Goal: Task Accomplishment & Management: Complete application form

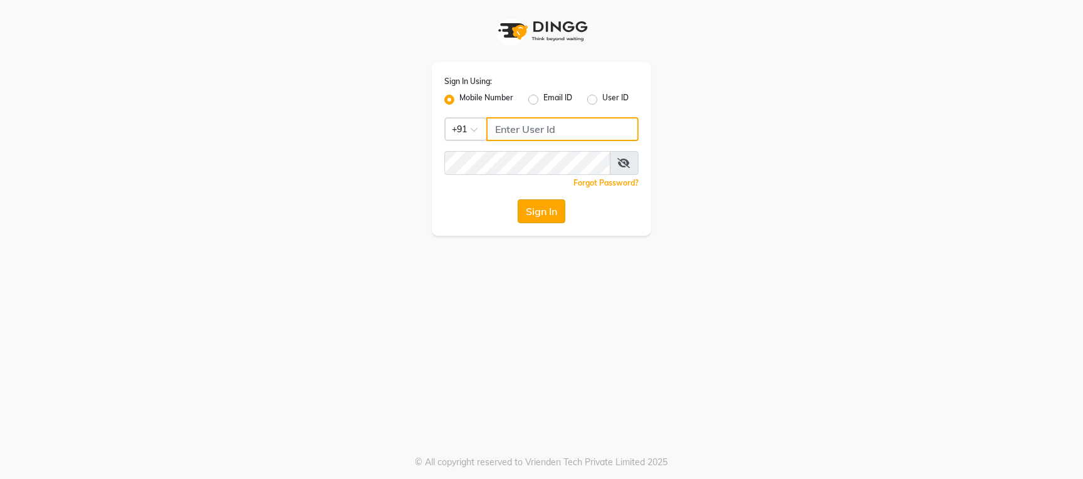
type input "9702815010"
click at [537, 211] on button "Sign In" at bounding box center [542, 211] width 48 height 24
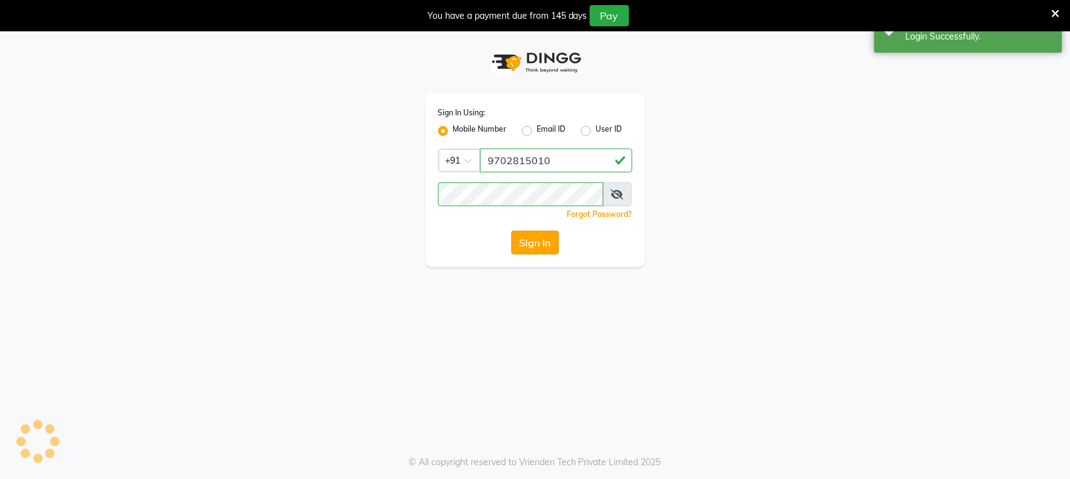
select select "service"
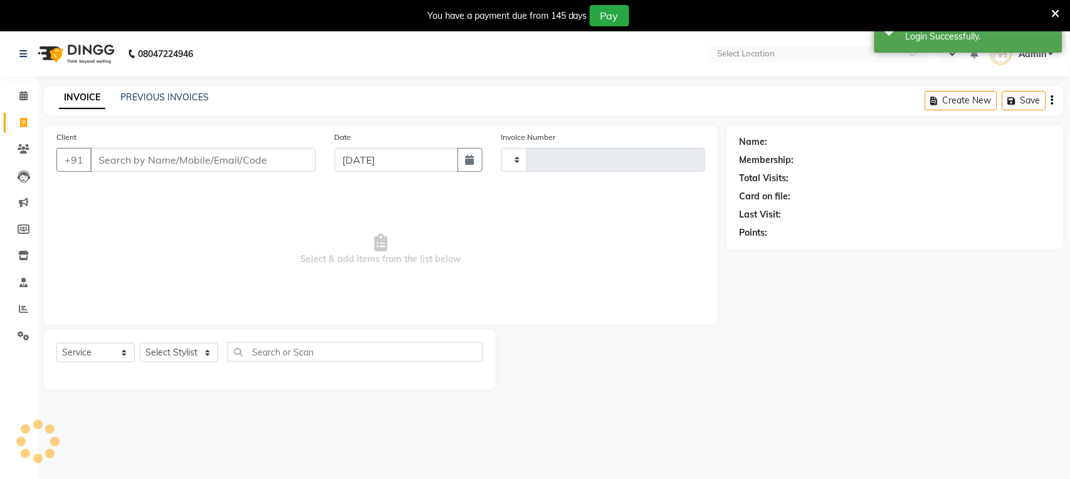
select select "en"
select select "559"
type input "1058"
click at [1055, 10] on icon at bounding box center [1056, 13] width 8 height 11
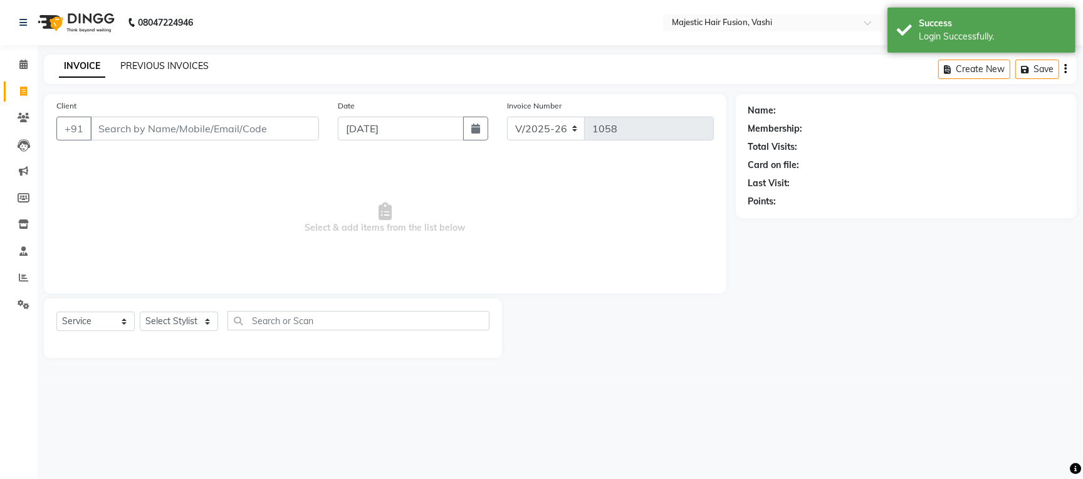
click at [179, 64] on link "PREVIOUS INVOICES" at bounding box center [164, 65] width 88 height 11
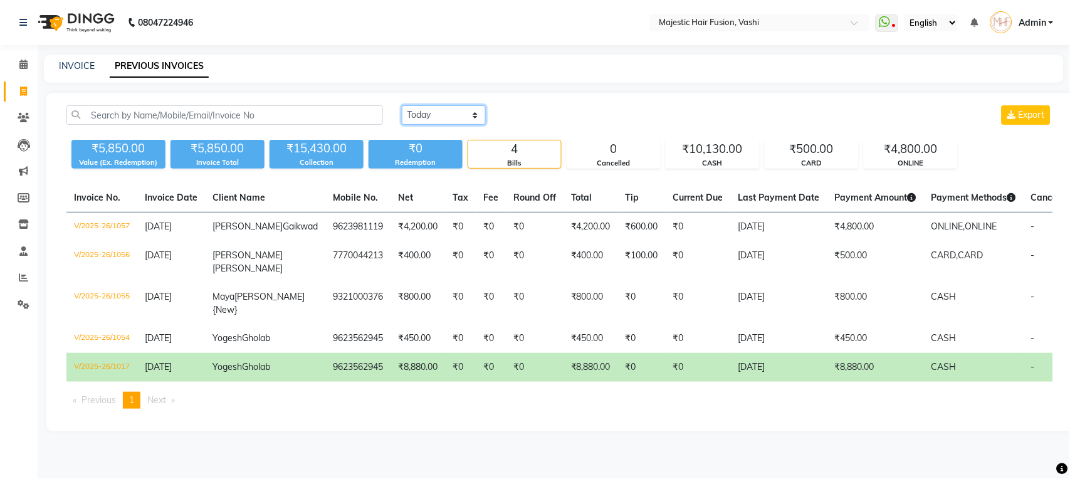
click at [453, 112] on select "[DATE] [DATE] Custom Range" at bounding box center [444, 114] width 84 height 19
select select "range"
click at [402, 105] on select "[DATE] [DATE] Custom Range" at bounding box center [444, 114] width 84 height 19
click at [554, 116] on input "[DATE]" at bounding box center [546, 116] width 88 height 18
select select "9"
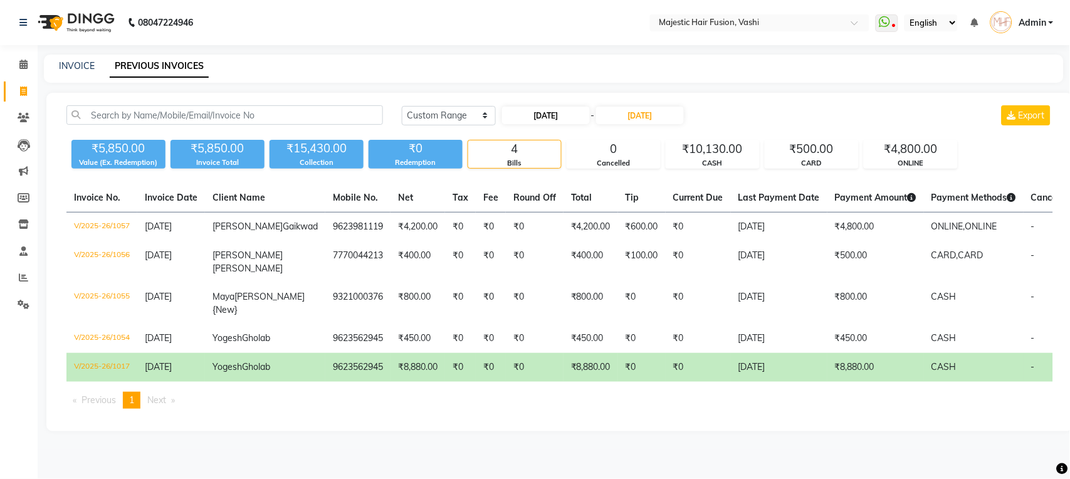
select select "2025"
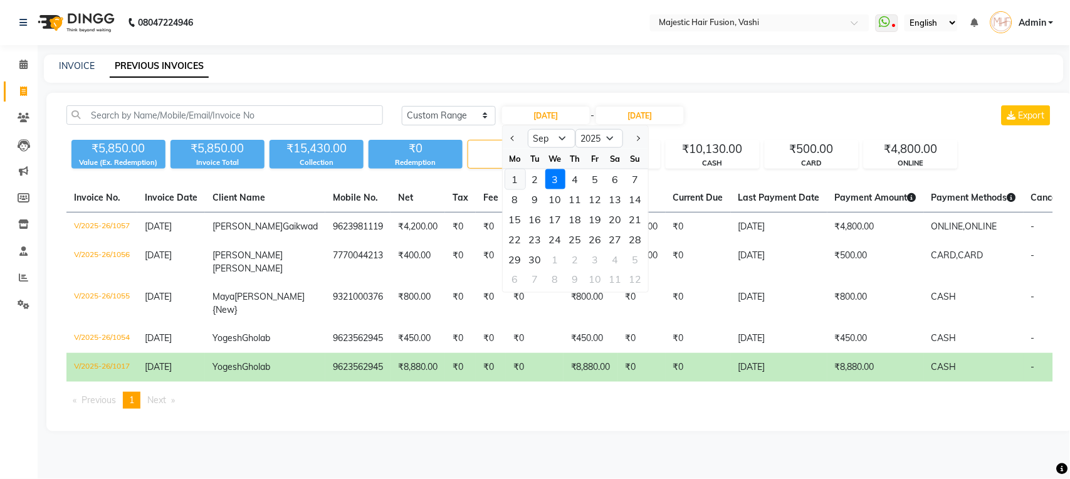
click at [513, 176] on div "1" at bounding box center [515, 179] width 20 height 20
type input "01-09-2025"
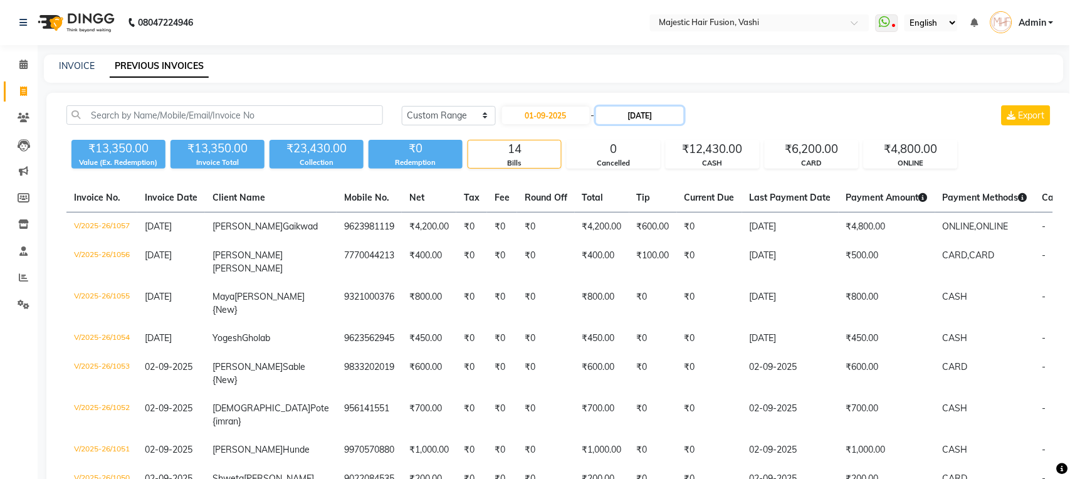
click at [640, 115] on input "[DATE]" at bounding box center [640, 116] width 88 height 18
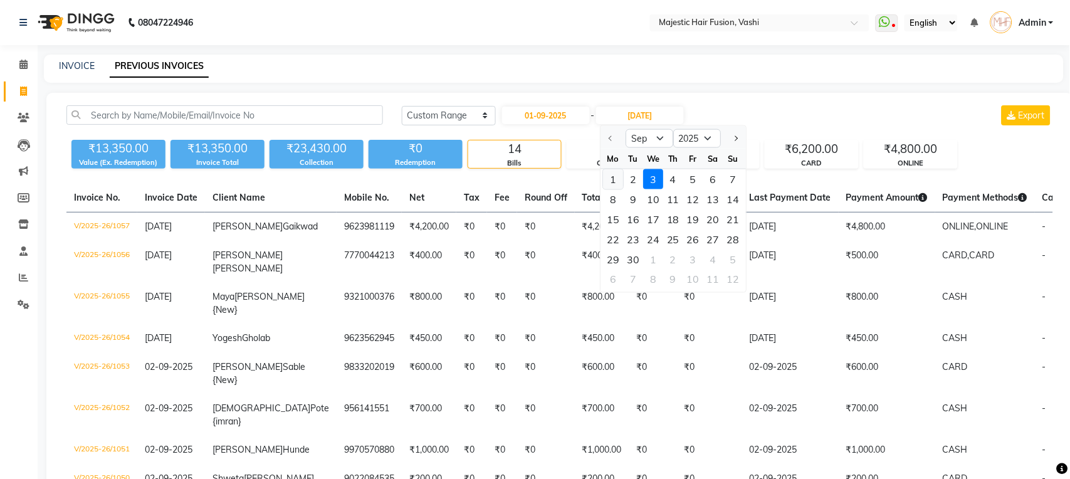
click at [615, 175] on div "1" at bounding box center [613, 179] width 20 height 20
type input "01-09-2025"
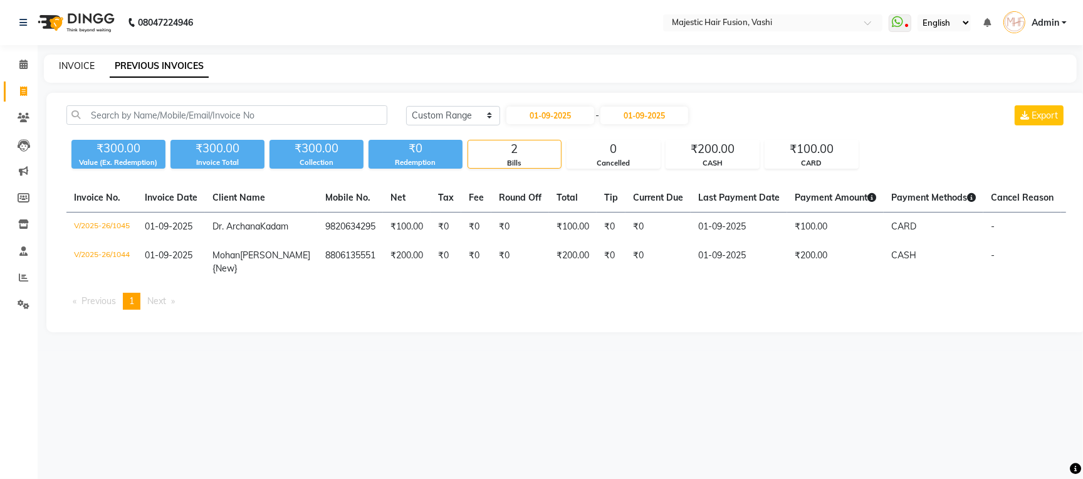
click at [80, 66] on link "INVOICE" at bounding box center [77, 65] width 36 height 11
select select "service"
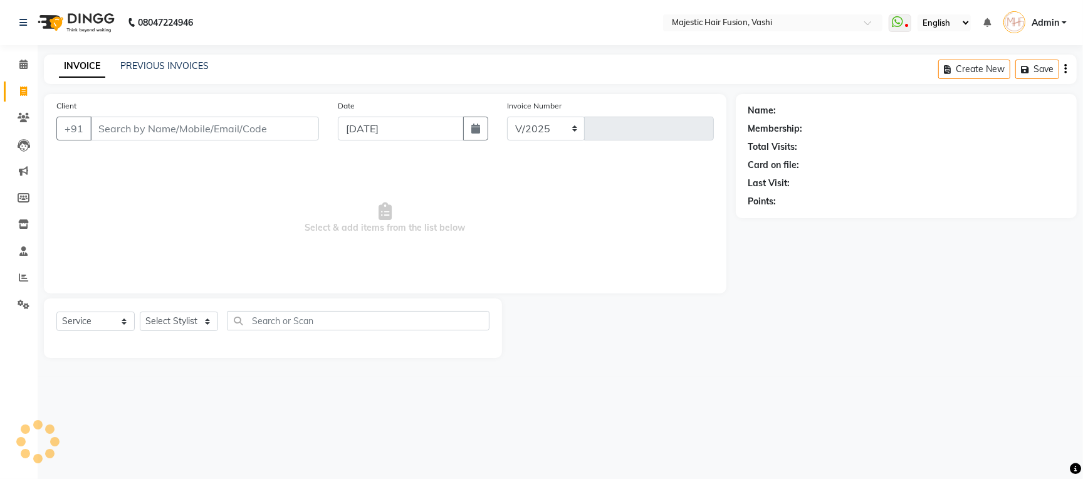
select select "559"
type input "1058"
click at [182, 63] on link "PREVIOUS INVOICES" at bounding box center [164, 65] width 88 height 11
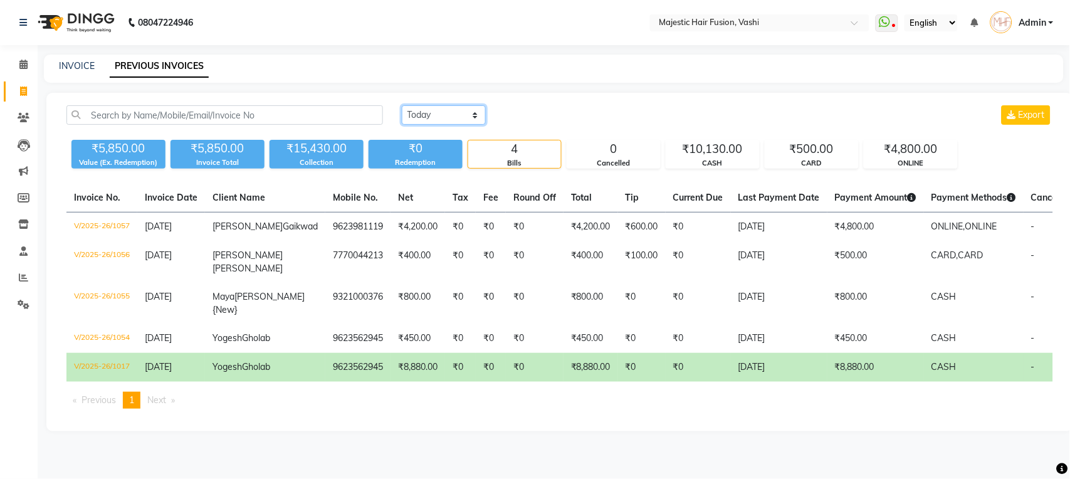
click at [462, 117] on select "[DATE] [DATE] Custom Range" at bounding box center [444, 114] width 84 height 19
select select "[DATE]"
click at [402, 105] on select "[DATE] [DATE] Custom Range" at bounding box center [444, 114] width 84 height 19
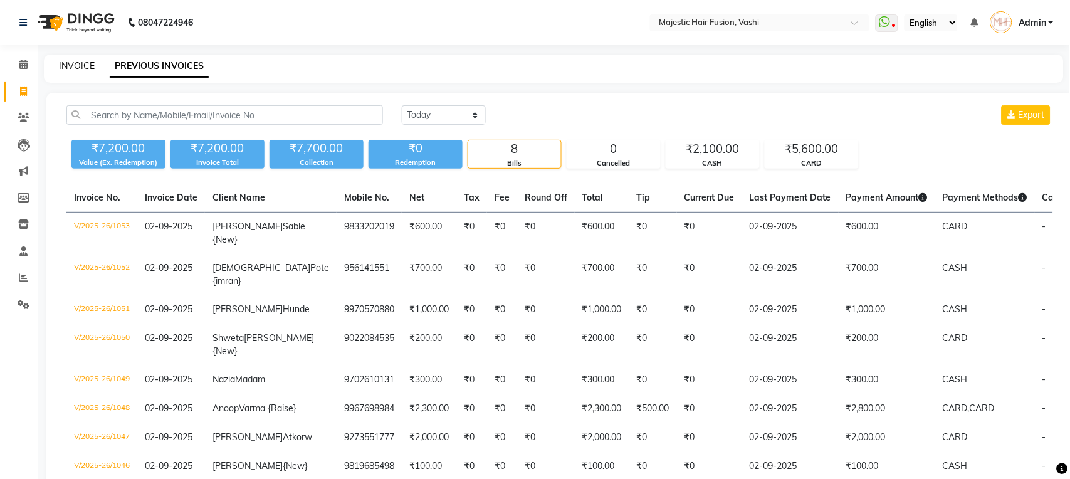
click at [74, 69] on link "INVOICE" at bounding box center [77, 65] width 36 height 11
select select "559"
select select "service"
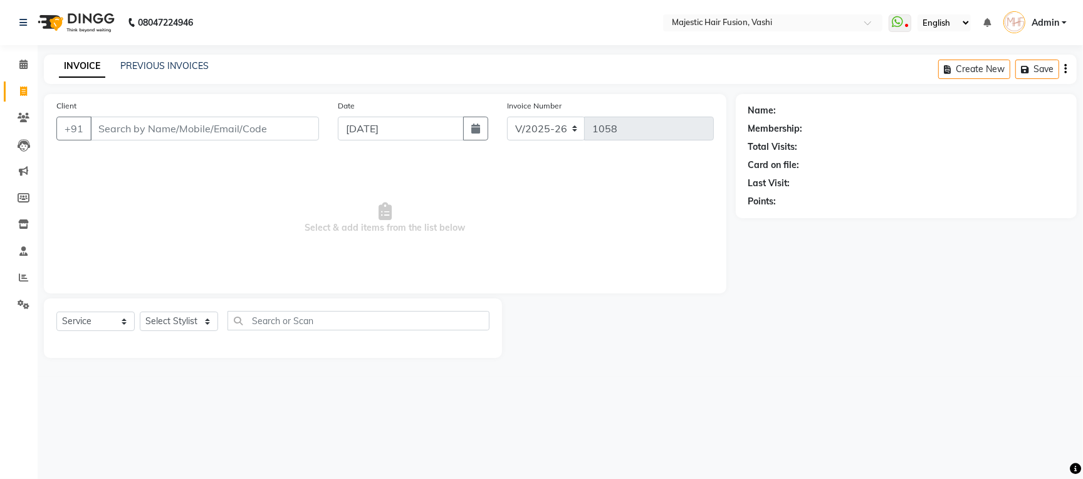
click at [177, 128] on input "Client" at bounding box center [204, 129] width 229 height 24
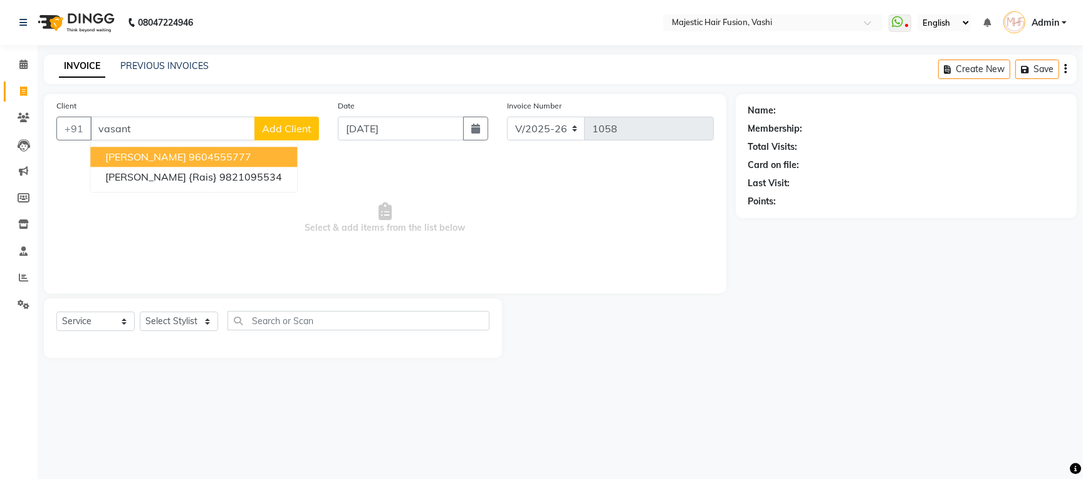
click at [199, 154] on ngb-highlight "9604555777" at bounding box center [220, 156] width 63 height 13
type input "9604555777"
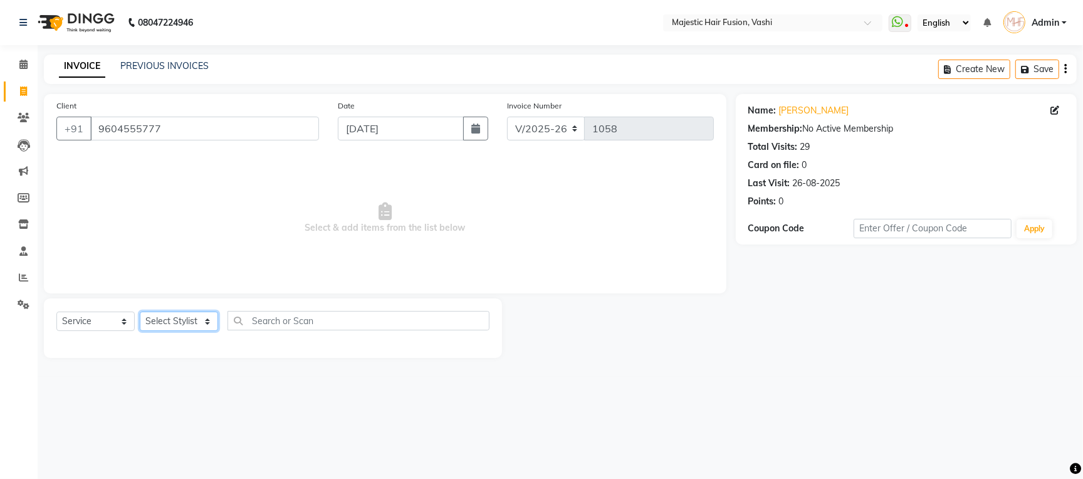
click at [189, 318] on select "Select Stylist [PERSON_NAME] [PERSON_NAME] [PERSON_NAME] [PERSON_NAME] Raise [P…" at bounding box center [179, 321] width 78 height 19
select select "84386"
click at [140, 312] on select "Select Stylist [PERSON_NAME] [PERSON_NAME] [PERSON_NAME] [PERSON_NAME] Raise [P…" at bounding box center [179, 321] width 78 height 19
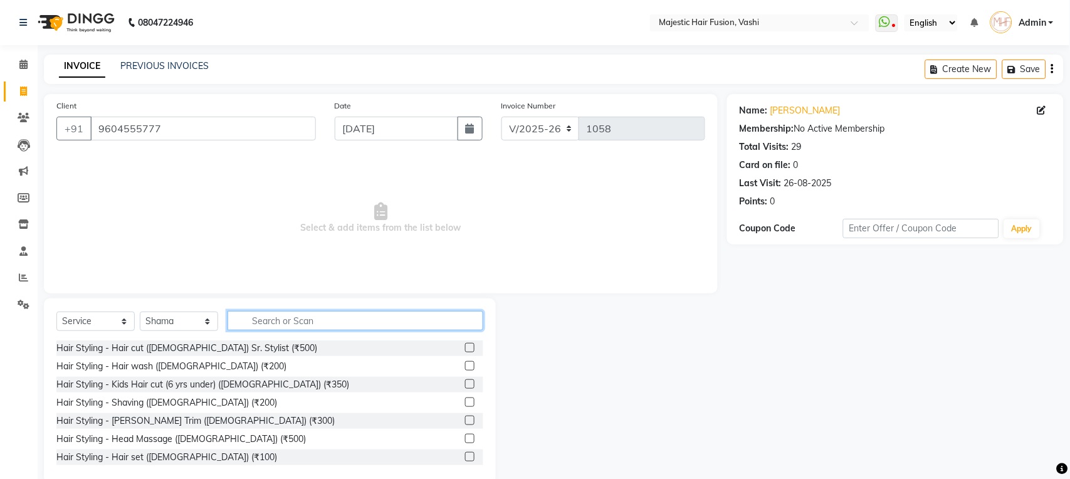
click at [282, 311] on input "text" at bounding box center [356, 320] width 256 height 19
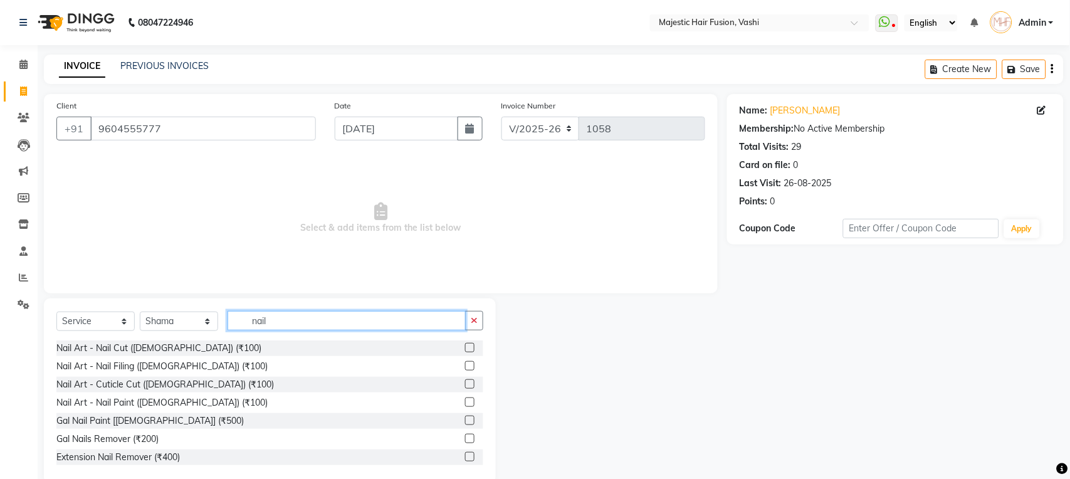
type input "nail"
click at [465, 347] on label at bounding box center [469, 347] width 9 height 9
click at [465, 347] on input "checkbox" at bounding box center [469, 348] width 8 height 8
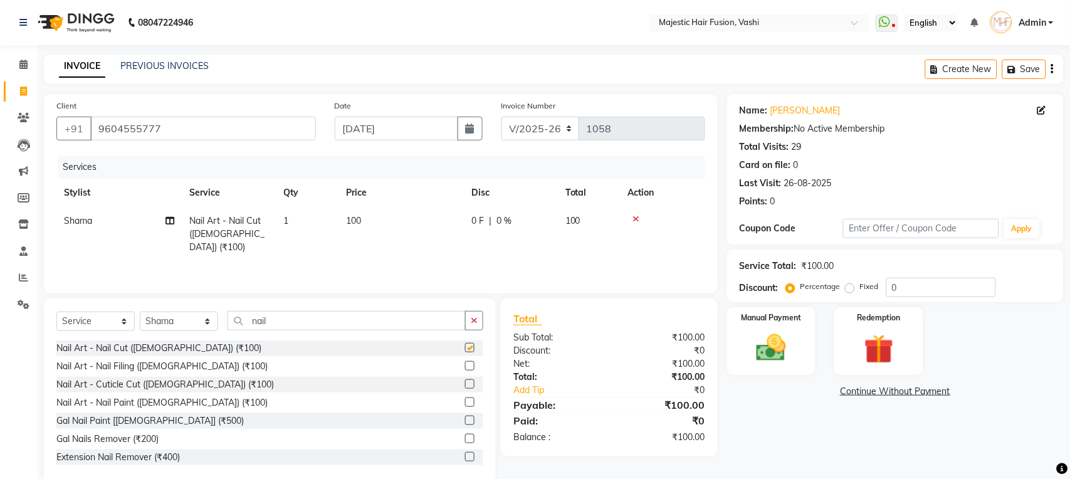
checkbox input "false"
click at [465, 367] on label at bounding box center [469, 365] width 9 height 9
click at [465, 367] on input "checkbox" at bounding box center [469, 366] width 8 height 8
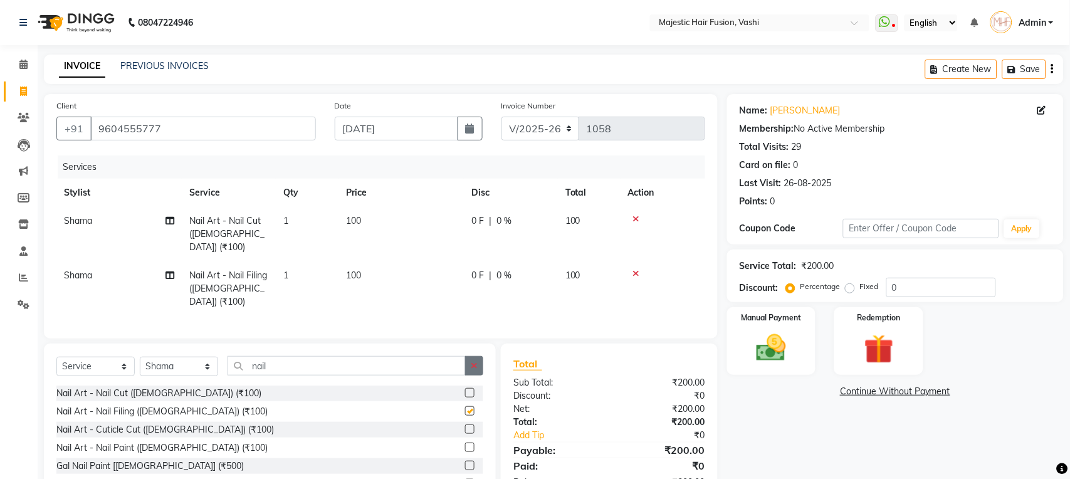
checkbox input "false"
click at [476, 361] on icon "button" at bounding box center [474, 365] width 7 height 9
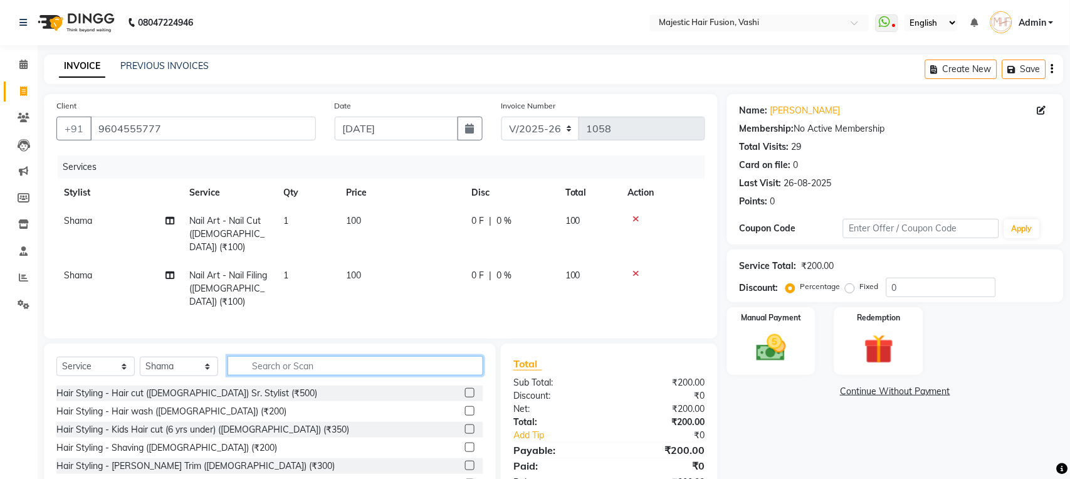
click at [414, 361] on input "text" at bounding box center [356, 365] width 256 height 19
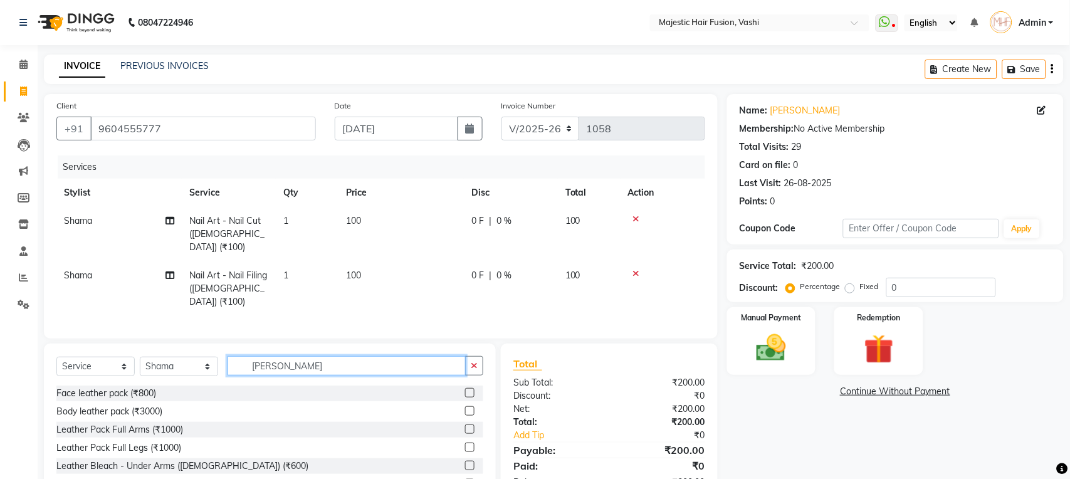
type input "[PERSON_NAME]"
click at [465, 388] on label at bounding box center [469, 392] width 9 height 9
click at [465, 389] on input "checkbox" at bounding box center [469, 393] width 8 height 8
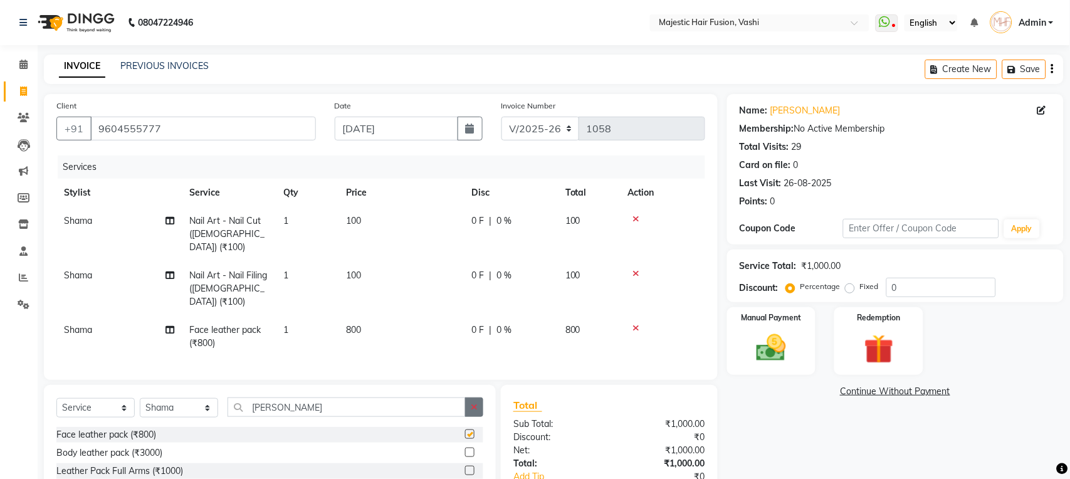
checkbox input "false"
click at [473, 403] on icon "button" at bounding box center [474, 407] width 7 height 9
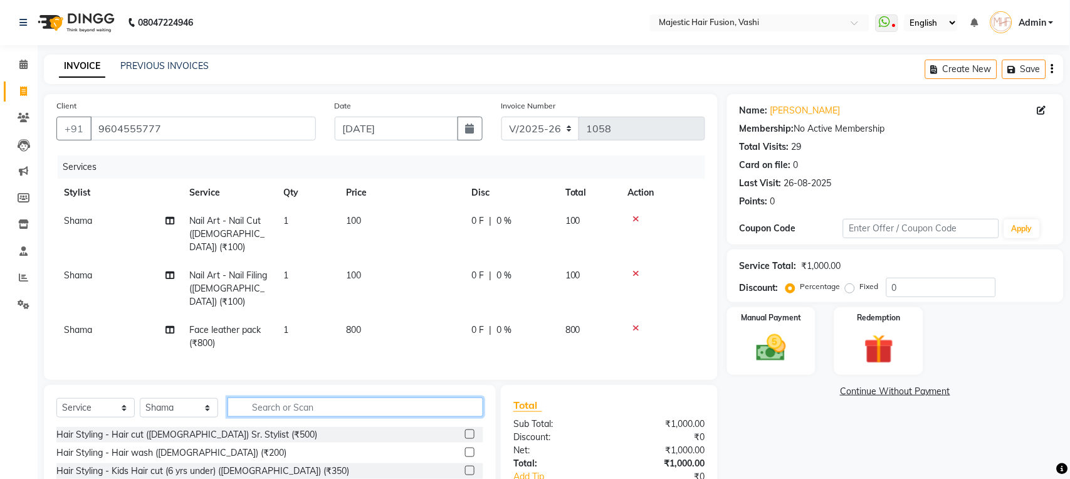
scroll to position [96, 0]
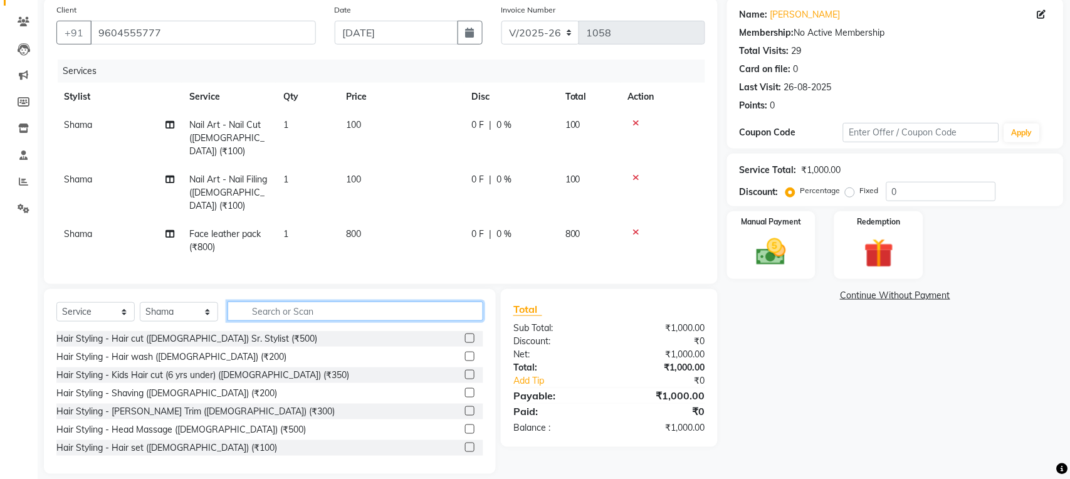
click at [357, 302] on input "text" at bounding box center [356, 311] width 256 height 19
click at [175, 302] on select "Select Stylist [PERSON_NAME] [PERSON_NAME] [PERSON_NAME] [PERSON_NAME] Raise [P…" at bounding box center [179, 311] width 78 height 19
select select "76876"
click at [140, 302] on select "Select Stylist [PERSON_NAME] [PERSON_NAME] [PERSON_NAME] [PERSON_NAME] Raise [P…" at bounding box center [179, 311] width 78 height 19
click at [465, 352] on label at bounding box center [469, 356] width 9 height 9
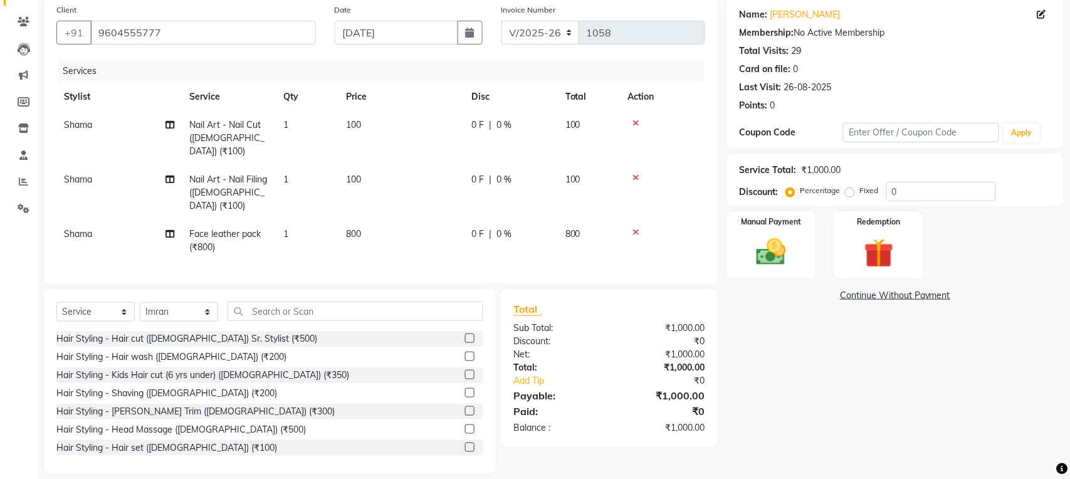
click at [465, 353] on input "checkbox" at bounding box center [469, 357] width 8 height 8
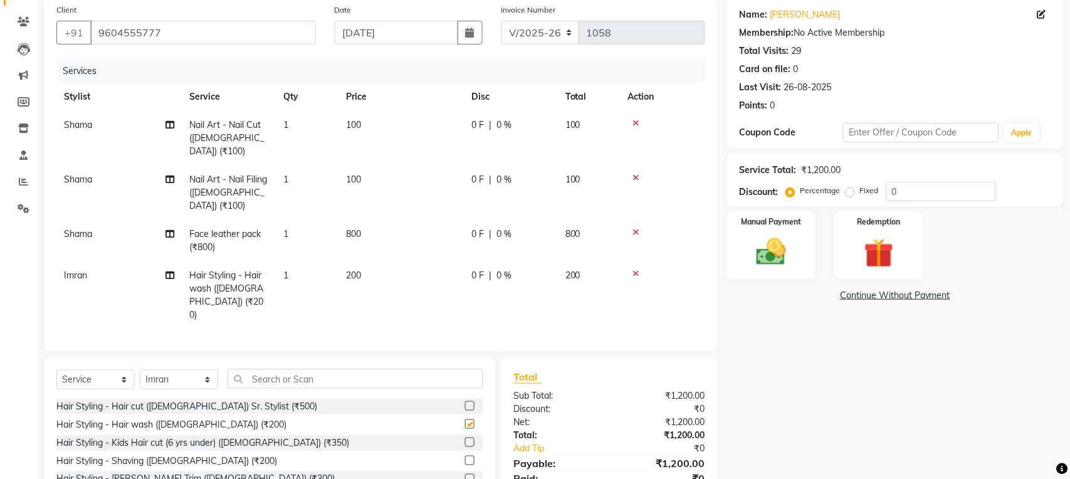
checkbox input "false"
click at [371, 369] on input "text" at bounding box center [356, 378] width 256 height 19
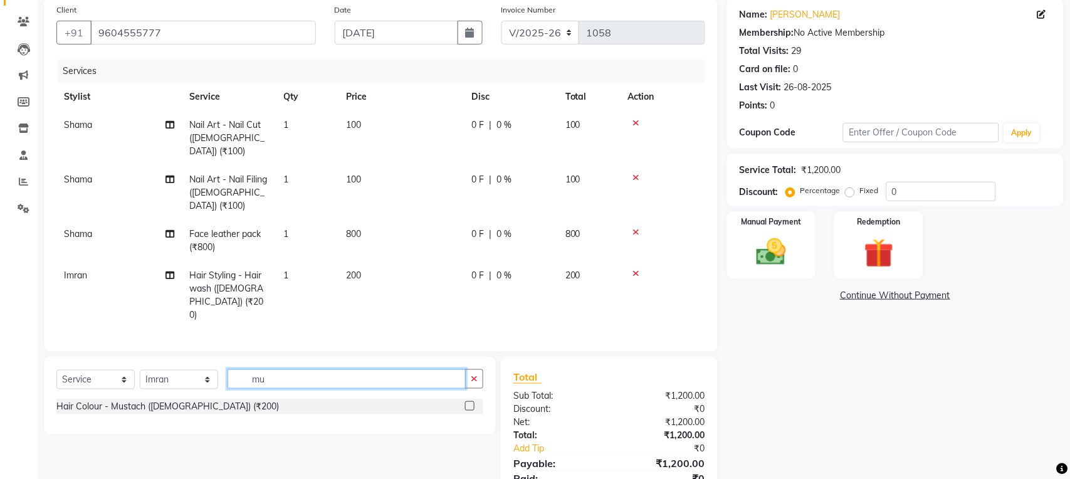
type input "mu"
click at [468, 401] on label at bounding box center [469, 405] width 9 height 9
click at [468, 403] on input "checkbox" at bounding box center [469, 407] width 8 height 8
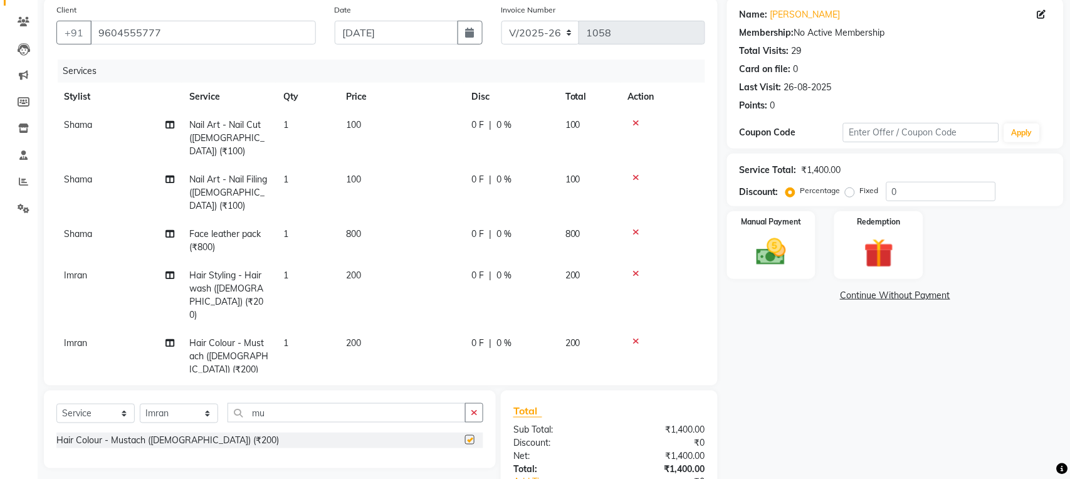
checkbox input "false"
click at [362, 329] on td "200" at bounding box center [401, 356] width 125 height 55
select select "76876"
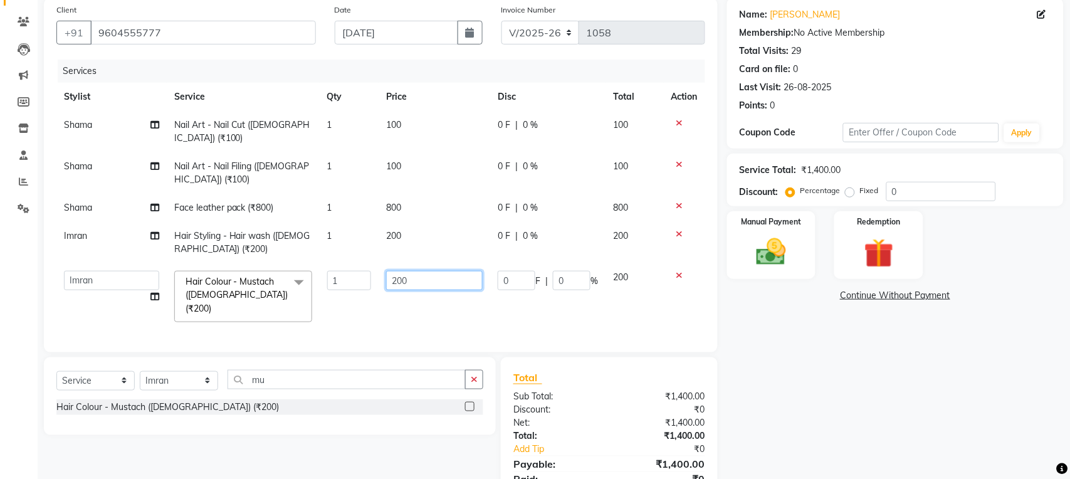
click at [398, 278] on input "200" at bounding box center [434, 280] width 97 height 19
type input "400"
click at [806, 379] on div "Name: [PERSON_NAME] Membership: No Active Membership Total Visits: 29 Card on f…" at bounding box center [900, 256] width 346 height 517
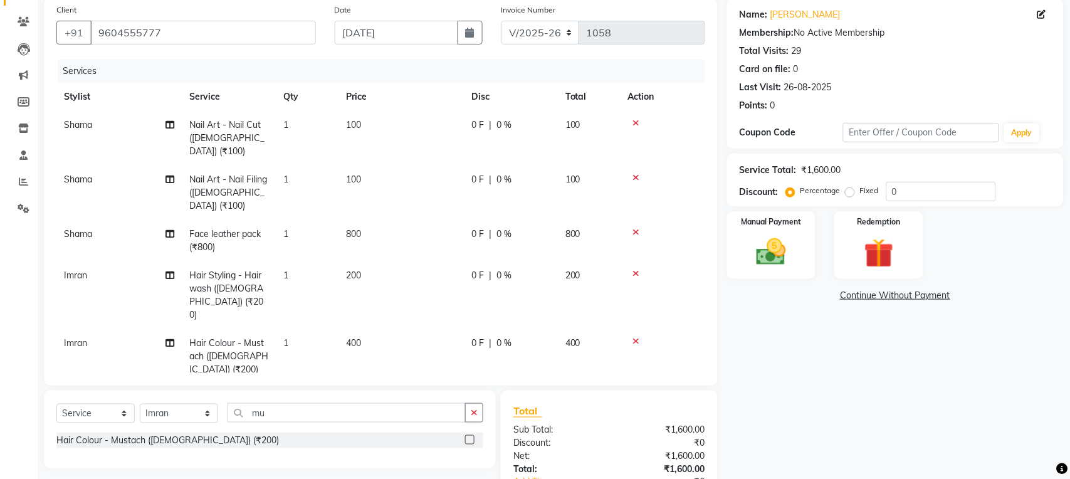
click at [461, 220] on td "800" at bounding box center [401, 240] width 125 height 41
select select "84386"
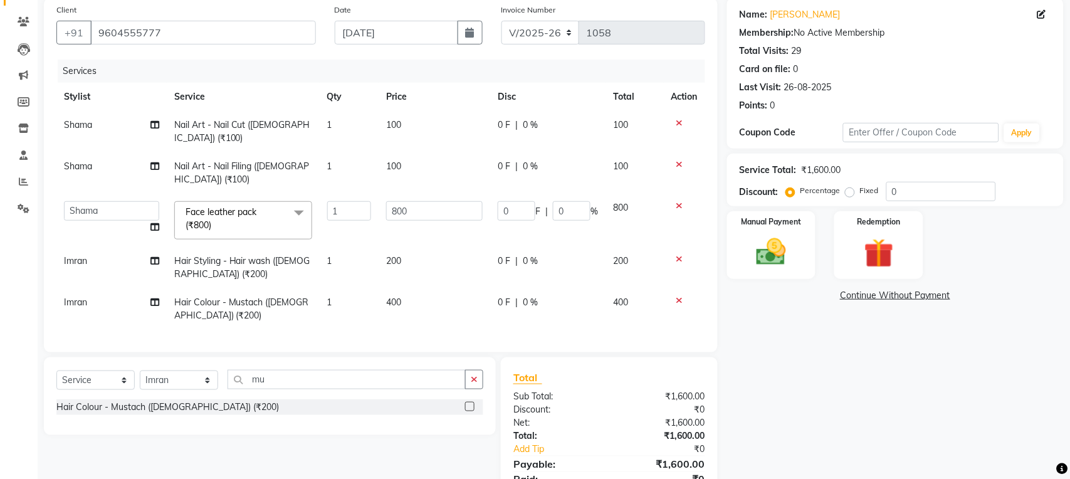
click at [497, 203] on td "0 F | 0 %" at bounding box center [547, 220] width 115 height 53
click at [500, 210] on input "0" at bounding box center [517, 210] width 38 height 19
type input "100"
click at [788, 371] on div "Name: [PERSON_NAME] Membership: No Active Membership Total Visits: 29 Card on f…" at bounding box center [900, 256] width 346 height 517
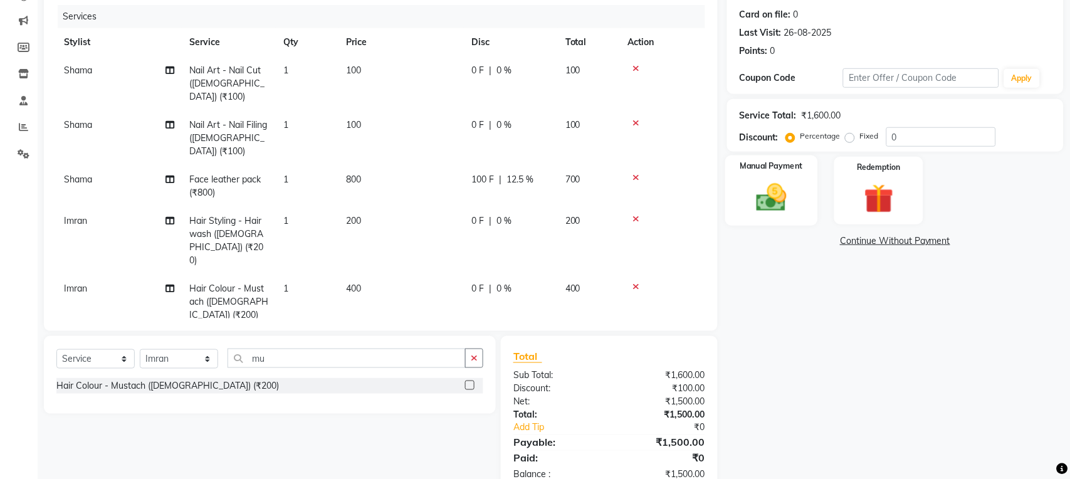
scroll to position [152, 0]
click at [786, 188] on img at bounding box center [772, 195] width 50 height 35
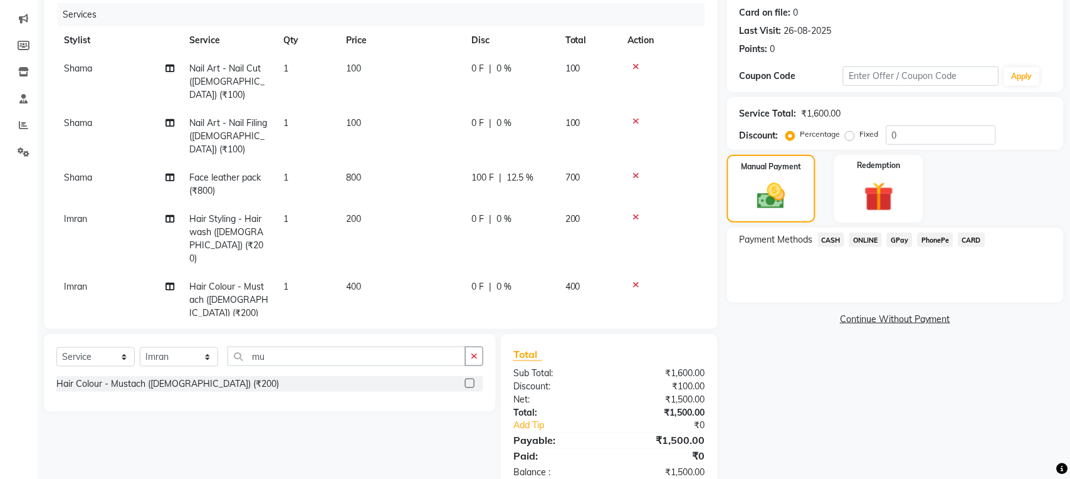
click at [828, 236] on span "CASH" at bounding box center [831, 240] width 27 height 14
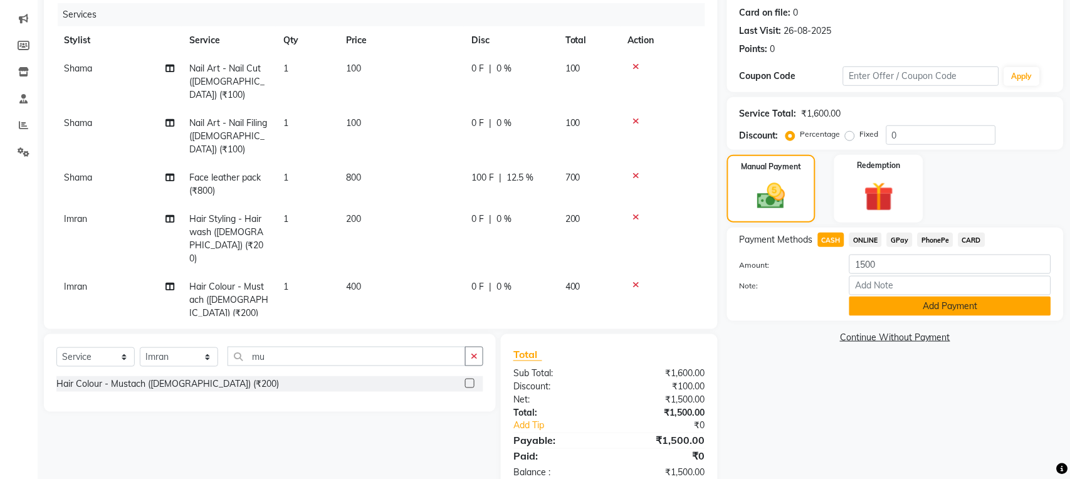
click at [916, 308] on button "Add Payment" at bounding box center [951, 306] width 202 height 19
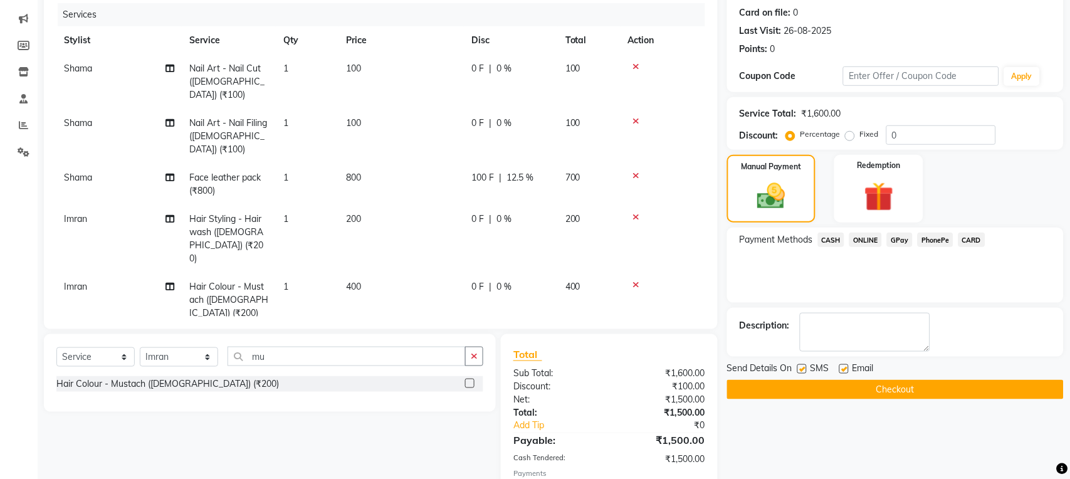
click at [801, 370] on label at bounding box center [802, 368] width 9 height 9
click at [801, 370] on input "checkbox" at bounding box center [802, 370] width 8 height 8
checkbox input "false"
click at [847, 370] on label at bounding box center [844, 368] width 9 height 9
click at [847, 370] on input "checkbox" at bounding box center [844, 370] width 8 height 8
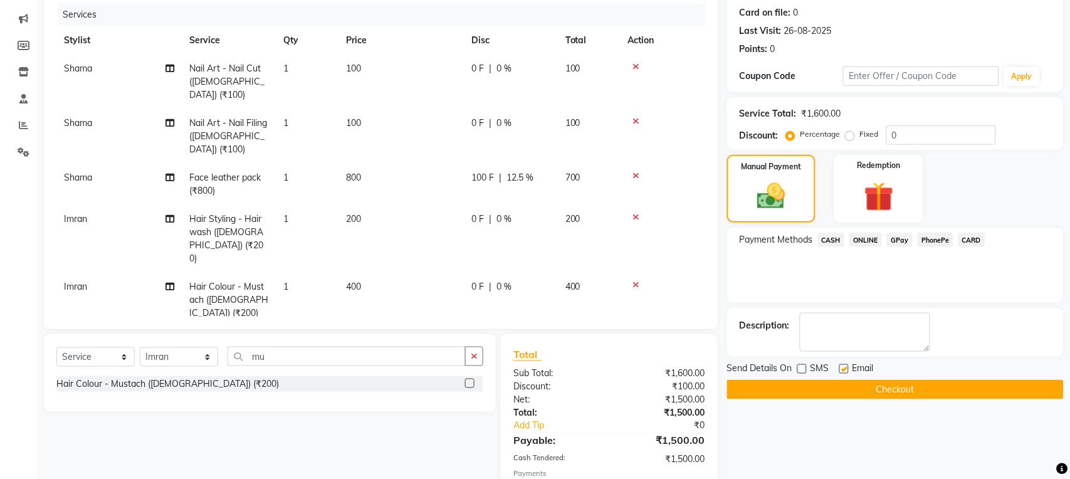
checkbox input "false"
click at [837, 385] on button "Checkout" at bounding box center [895, 389] width 337 height 19
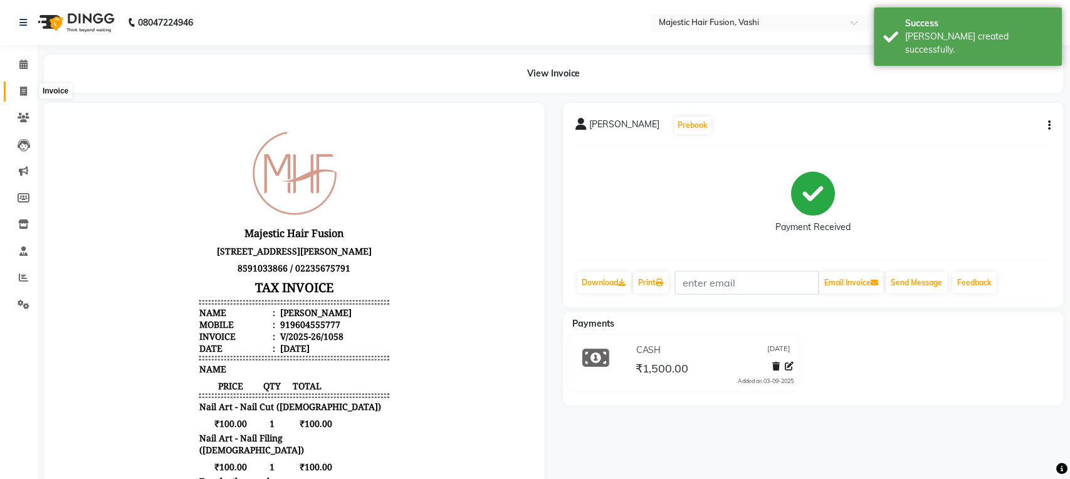
click at [24, 90] on icon at bounding box center [23, 91] width 7 height 9
select select "559"
select select "service"
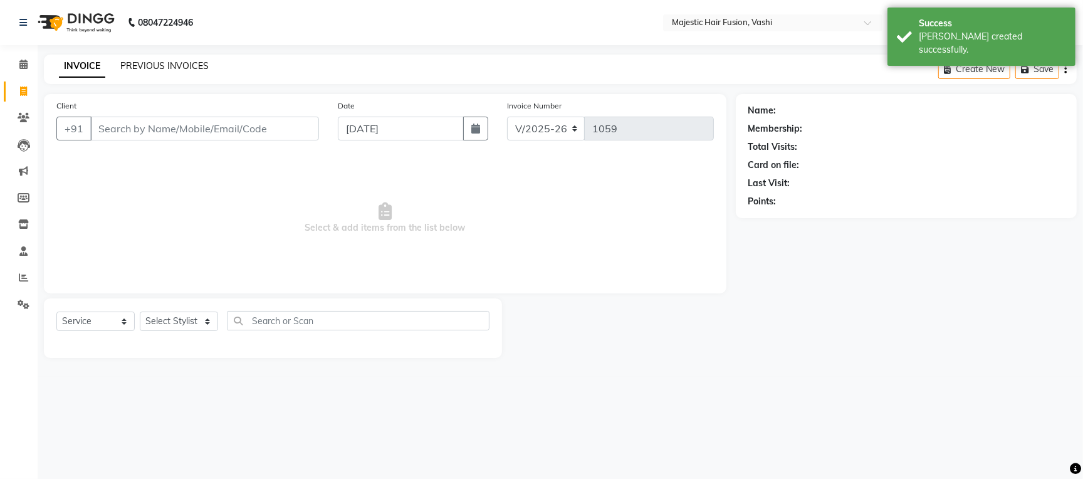
click at [176, 66] on link "PREVIOUS INVOICES" at bounding box center [164, 65] width 88 height 11
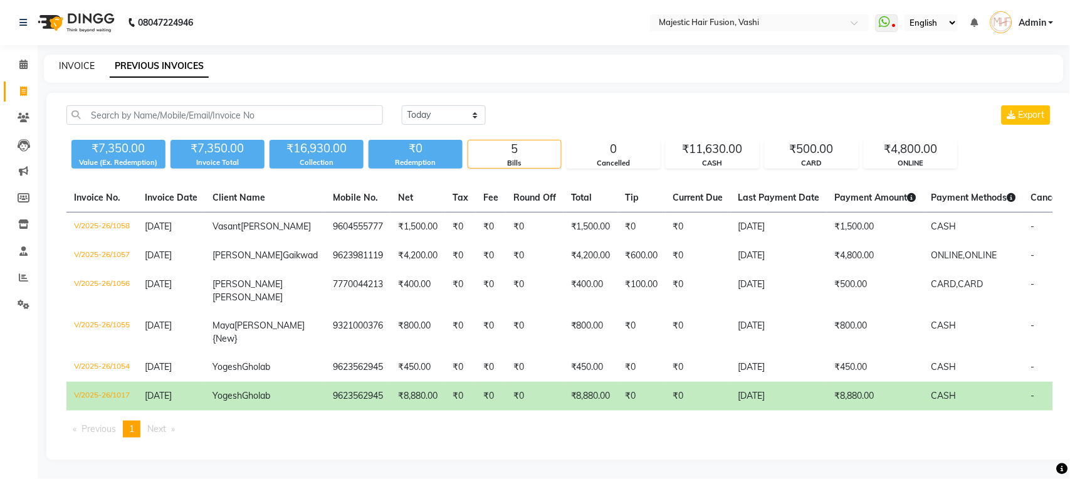
click at [77, 67] on link "INVOICE" at bounding box center [77, 65] width 36 height 11
select select "559"
select select "service"
